Goal: Information Seeking & Learning: Learn about a topic

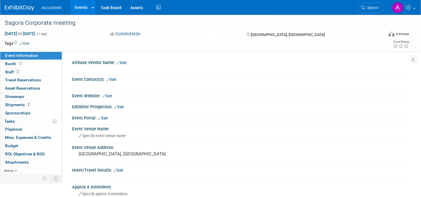
click at [81, 7] on link "Events" at bounding box center [81, 7] width 22 height 15
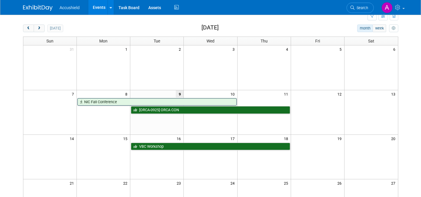
scroll to position [21, 0]
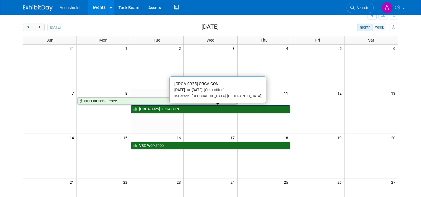
click at [169, 109] on link "[ORCA-0925] ORCA CON" at bounding box center [210, 109] width 159 height 8
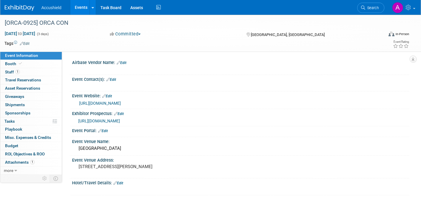
select select "Yes"
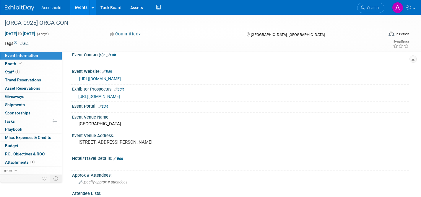
scroll to position [26, 0]
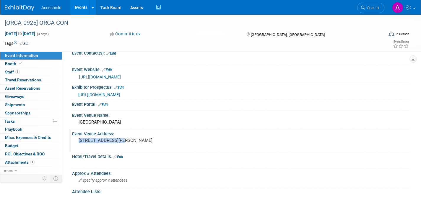
drag, startPoint x: 120, startPoint y: 141, endPoint x: 77, endPoint y: 143, distance: 43.4
click at [77, 143] on div "253 Taylor Road SS4 Niagara-on-the-Lake, Ontario Canada L0S 1J0" at bounding box center [141, 143] width 131 height 14
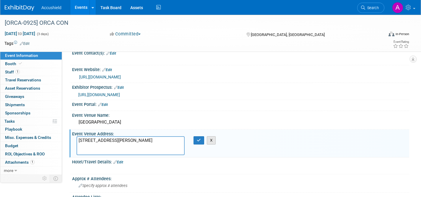
click at [211, 143] on button "X" at bounding box center [211, 140] width 9 height 8
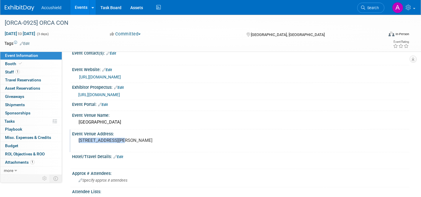
drag, startPoint x: 121, startPoint y: 141, endPoint x: 76, endPoint y: 138, distance: 45.0
click at [76, 138] on div "253 Taylor Road SS4 Niagara-on-the-Lake, Ontario Canada L0S 1J0" at bounding box center [141, 143] width 131 height 14
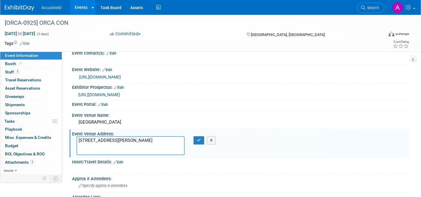
drag, startPoint x: 121, startPoint y: 141, endPoint x: 74, endPoint y: 141, distance: 46.7
click at [74, 141] on div "253 Taylor Road SS4 Niagara-on-the-Lake, Ontario Canada L0S 1J0" at bounding box center [130, 145] width 117 height 19
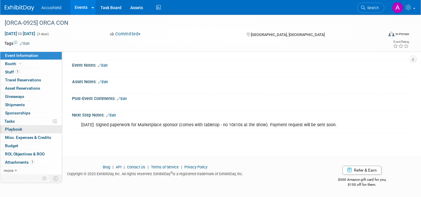
scroll to position [0, 0]
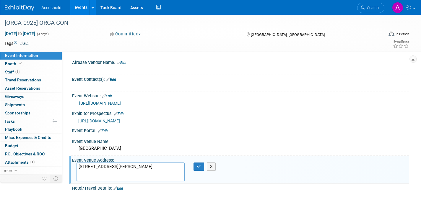
click at [27, 56] on span "Event Information" at bounding box center [21, 55] width 33 height 5
select select "Yes"
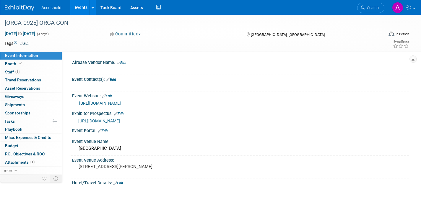
click at [120, 121] on span "https://www.orcaretirement.com/wp-content/uploads/ORCA-CON-2025-Sponsorship-Pac…" at bounding box center [99, 121] width 42 height 5
click at [121, 102] on link "https://www.orcaretirement.com/orca-events/orca-conference/" at bounding box center [100, 103] width 42 height 5
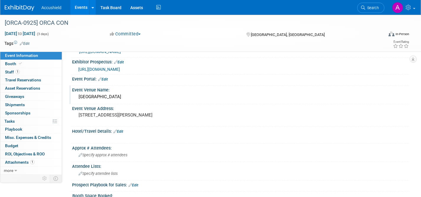
scroll to position [55, 0]
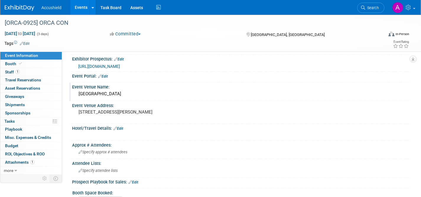
click at [97, 94] on div "White Oaks Resort & Spa" at bounding box center [240, 93] width 328 height 9
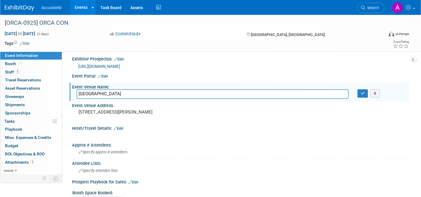
click at [97, 94] on input "White Oaks Resort & Spa" at bounding box center [212, 93] width 272 height 9
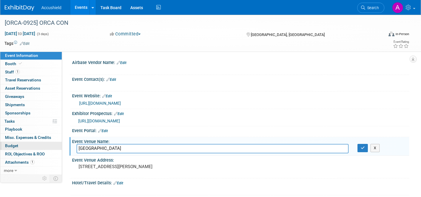
scroll to position [12, 0]
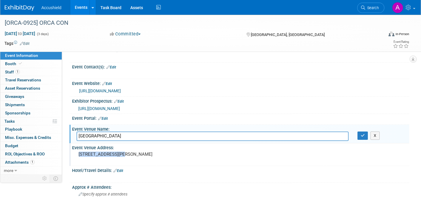
drag, startPoint x: 119, startPoint y: 155, endPoint x: 77, endPoint y: 154, distance: 41.4
click at [77, 154] on div "253 Taylor Road SS4 Niagara-on-the-Lake, Ontario Canada L0S 1J0" at bounding box center [141, 157] width 131 height 14
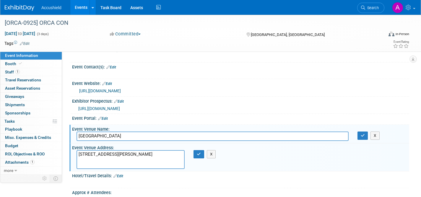
drag, startPoint x: 118, startPoint y: 154, endPoint x: 64, endPoint y: 152, distance: 54.1
click at [64, 152] on div "Airbase Vendor Name: Edit X Edit X Edit" at bounding box center [235, 100] width 347 height 123
click at [374, 136] on button "X" at bounding box center [374, 136] width 9 height 8
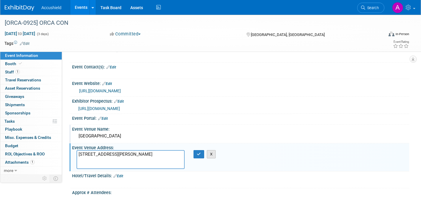
click at [210, 156] on button "X" at bounding box center [211, 154] width 9 height 8
